Goal: Task Accomplishment & Management: Manage account settings

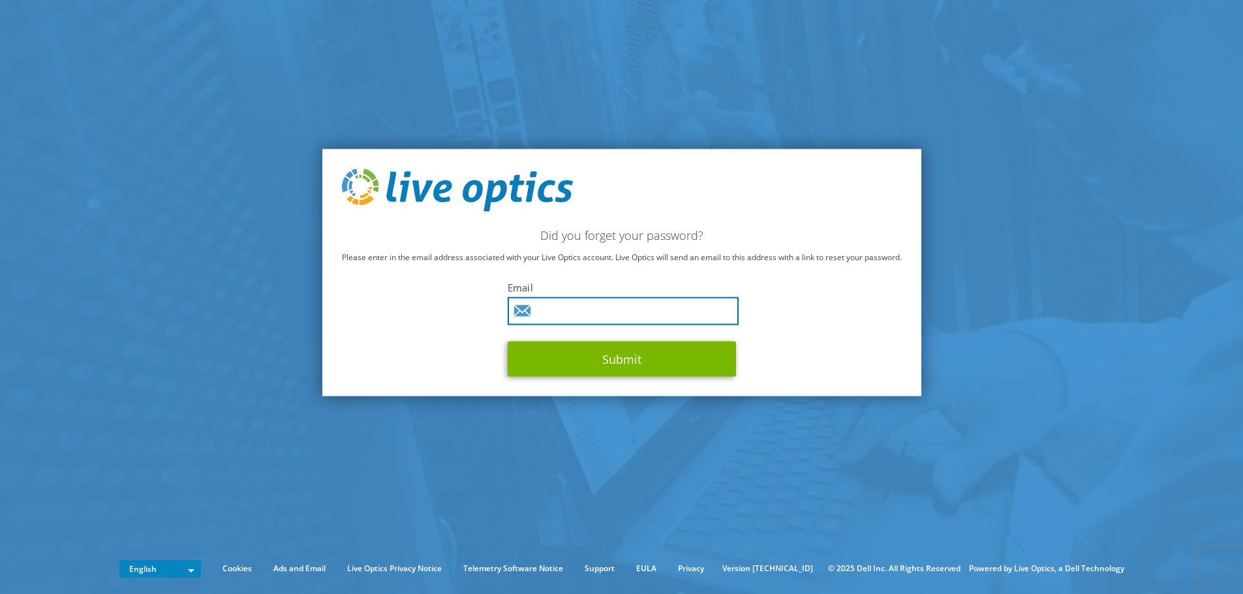
click at [560, 310] on input "text" at bounding box center [622, 311] width 231 height 28
type input "[PERSON_NAME][EMAIL_ADDRESS][DOMAIN_NAME]"
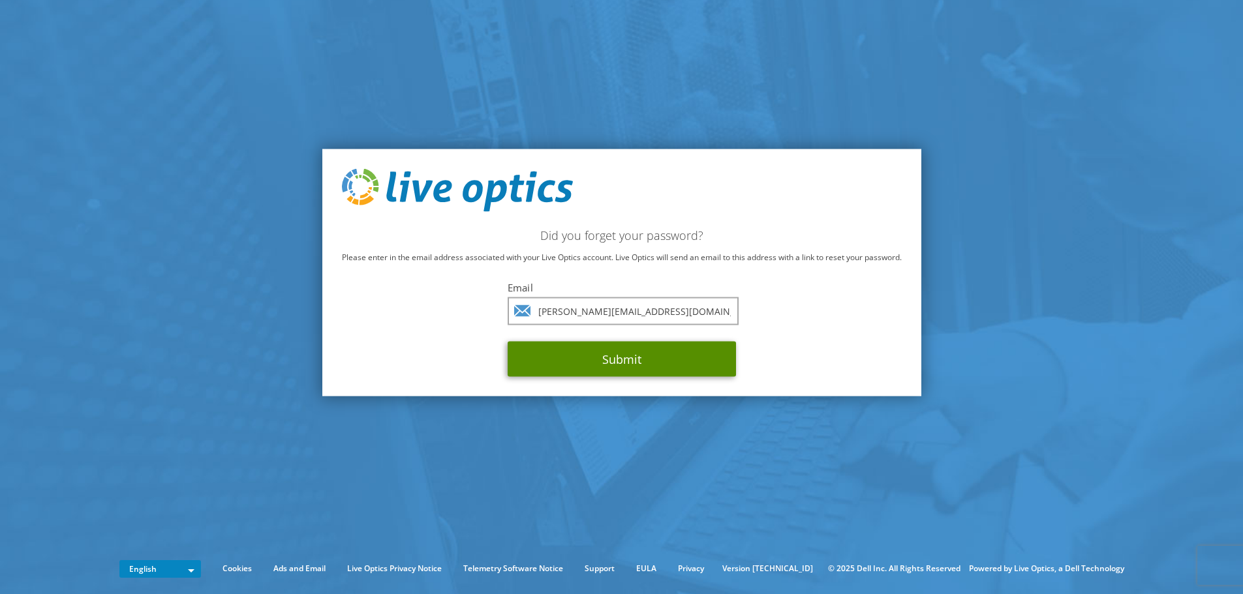
click at [611, 361] on button "Submit" at bounding box center [621, 358] width 228 height 35
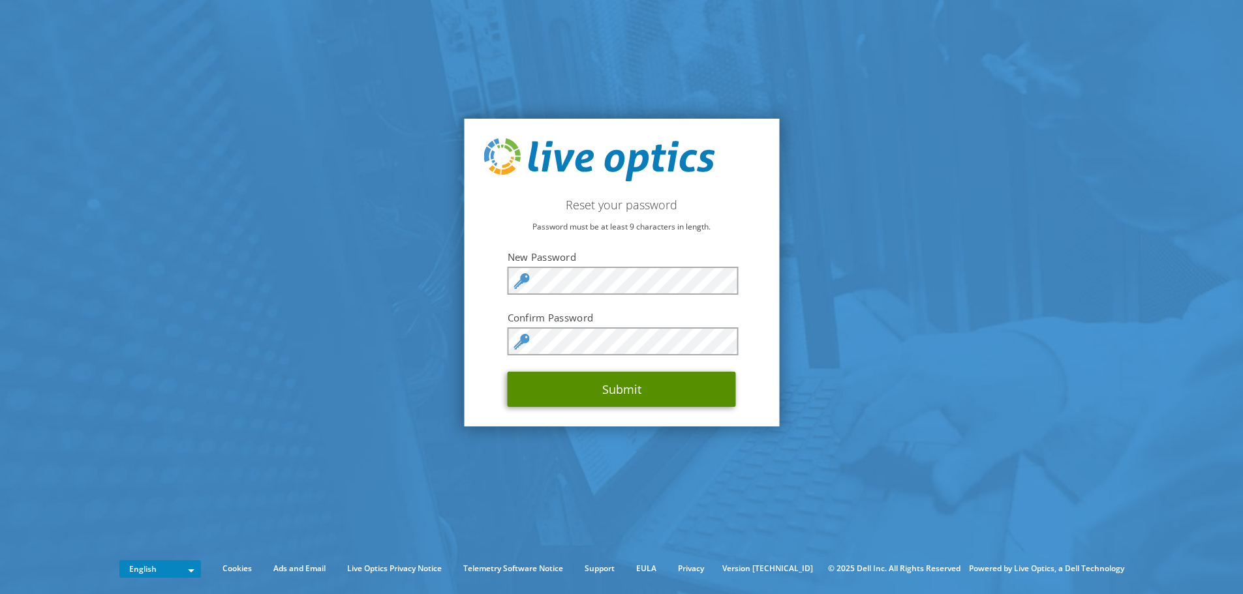
click at [611, 389] on button "Submit" at bounding box center [621, 389] width 228 height 35
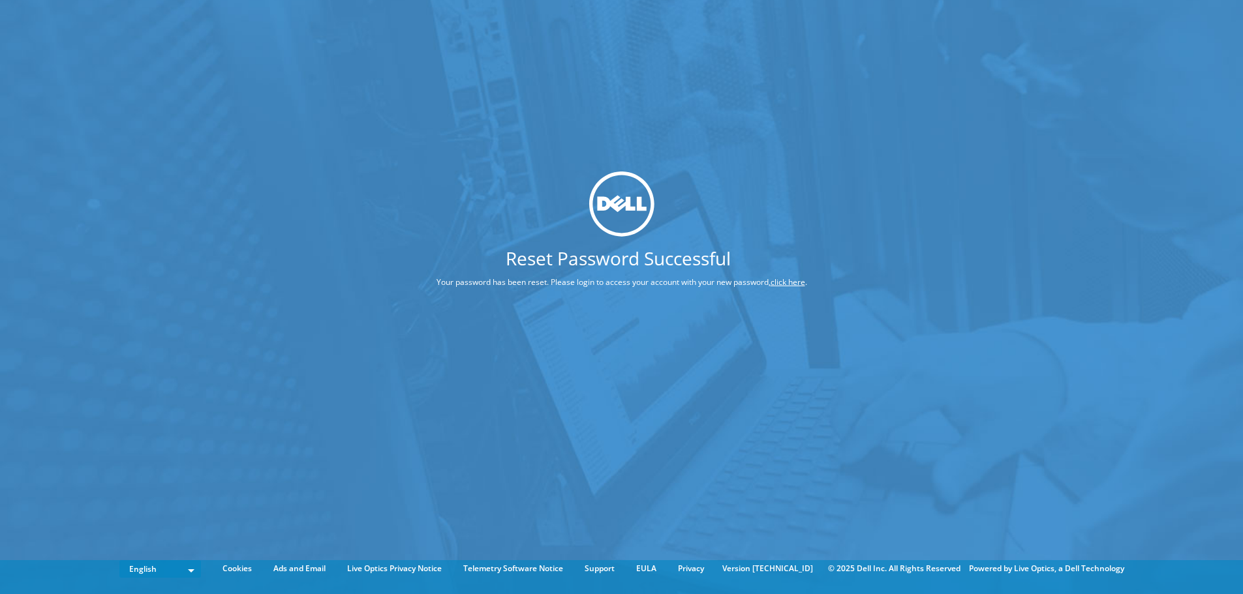
click at [967, 92] on div "Reset Password Successful Your password has been reset. Please login to access …" at bounding box center [621, 277] width 1243 height 555
